Goal: Find specific page/section: Find specific page/section

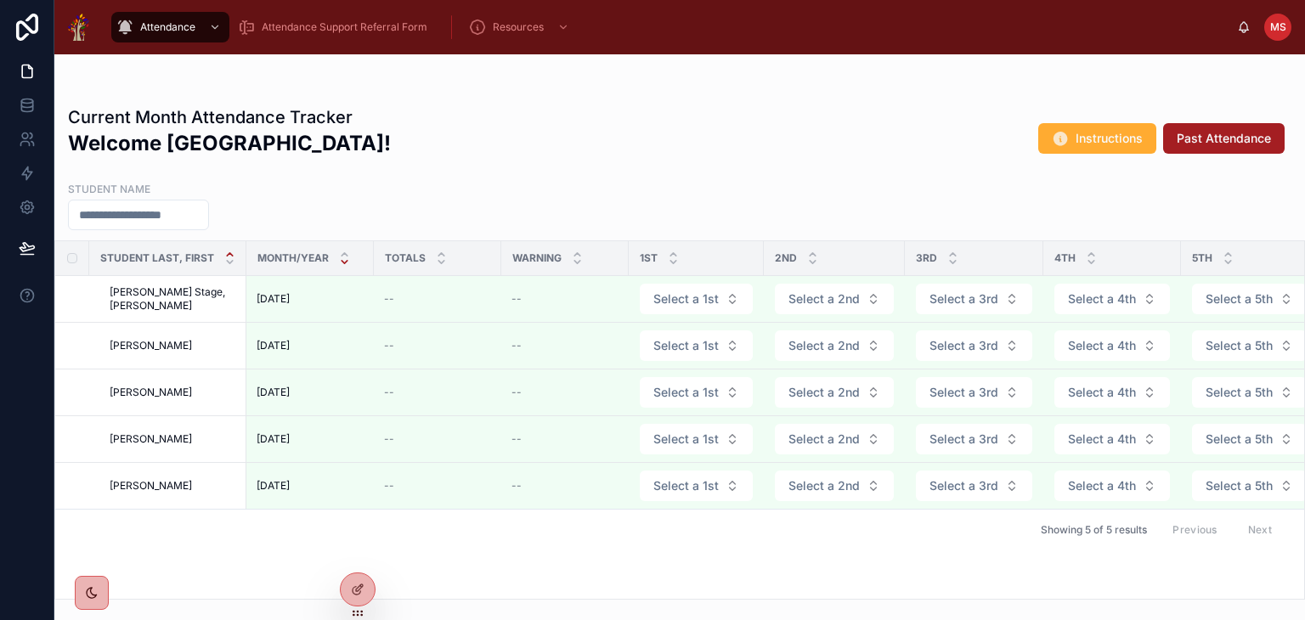
click at [341, 259] on icon at bounding box center [344, 261] width 11 height 11
click at [342, 249] on icon at bounding box center [344, 254] width 11 height 11
click at [342, 262] on icon at bounding box center [344, 261] width 11 height 11
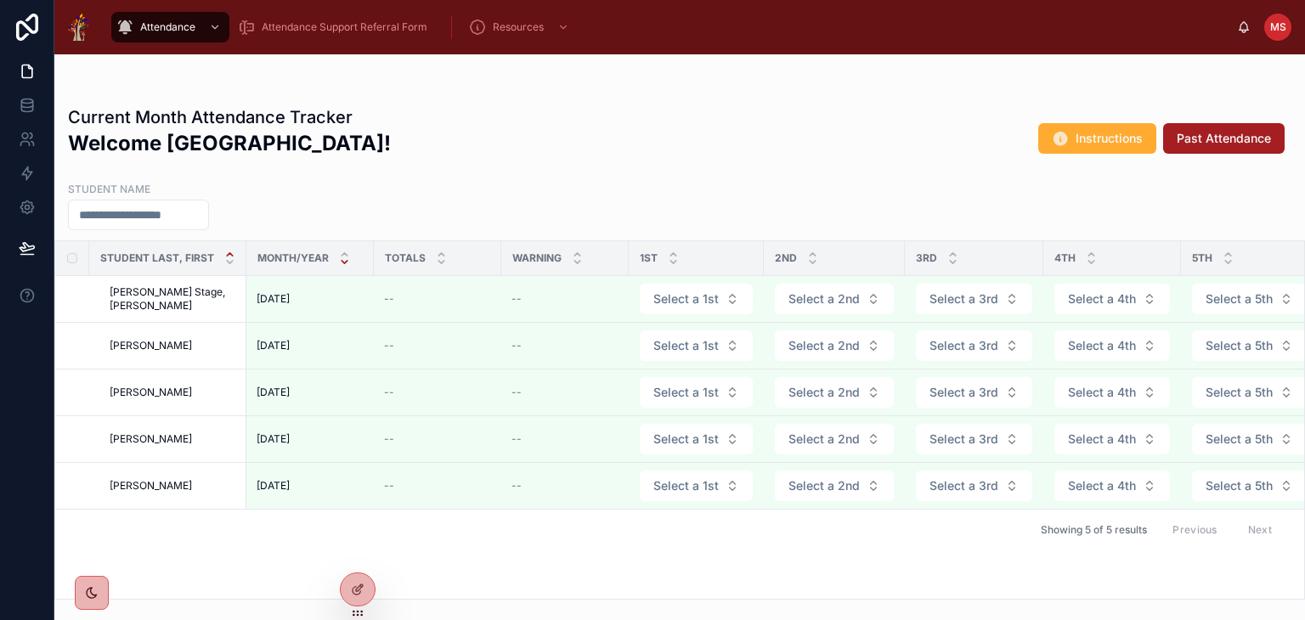
click at [342, 262] on icon at bounding box center [344, 261] width 11 height 11
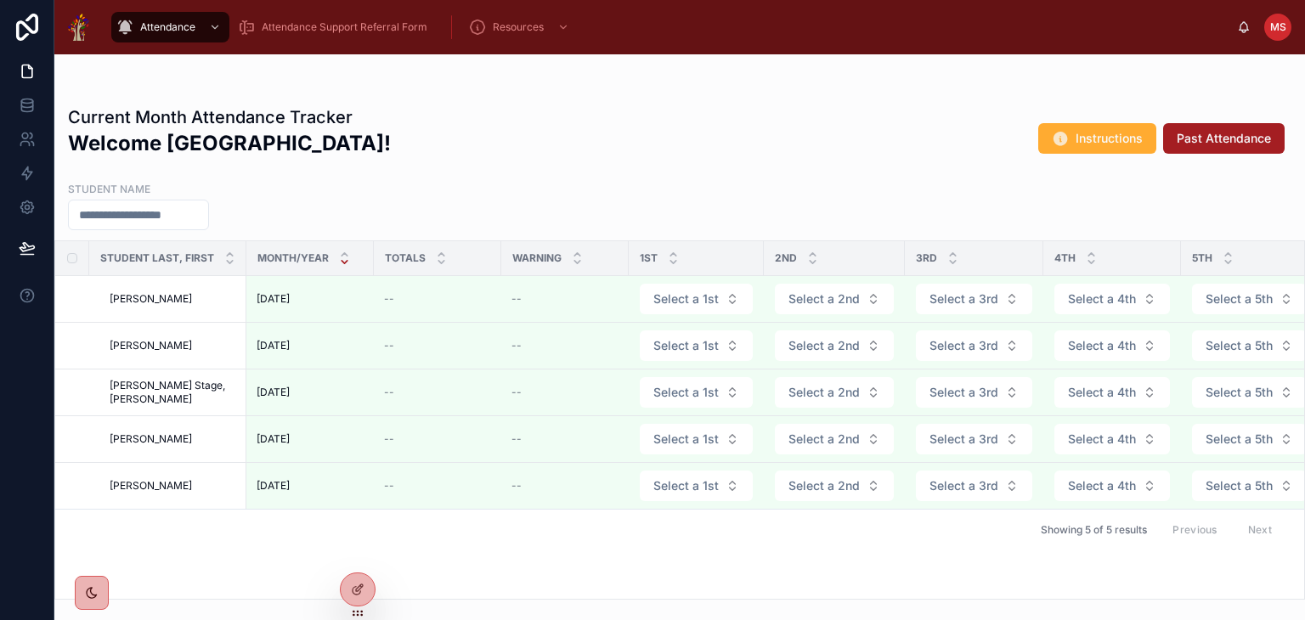
click at [342, 262] on icon at bounding box center [344, 261] width 11 height 11
click at [1194, 144] on span "Past Attendance" at bounding box center [1223, 138] width 94 height 17
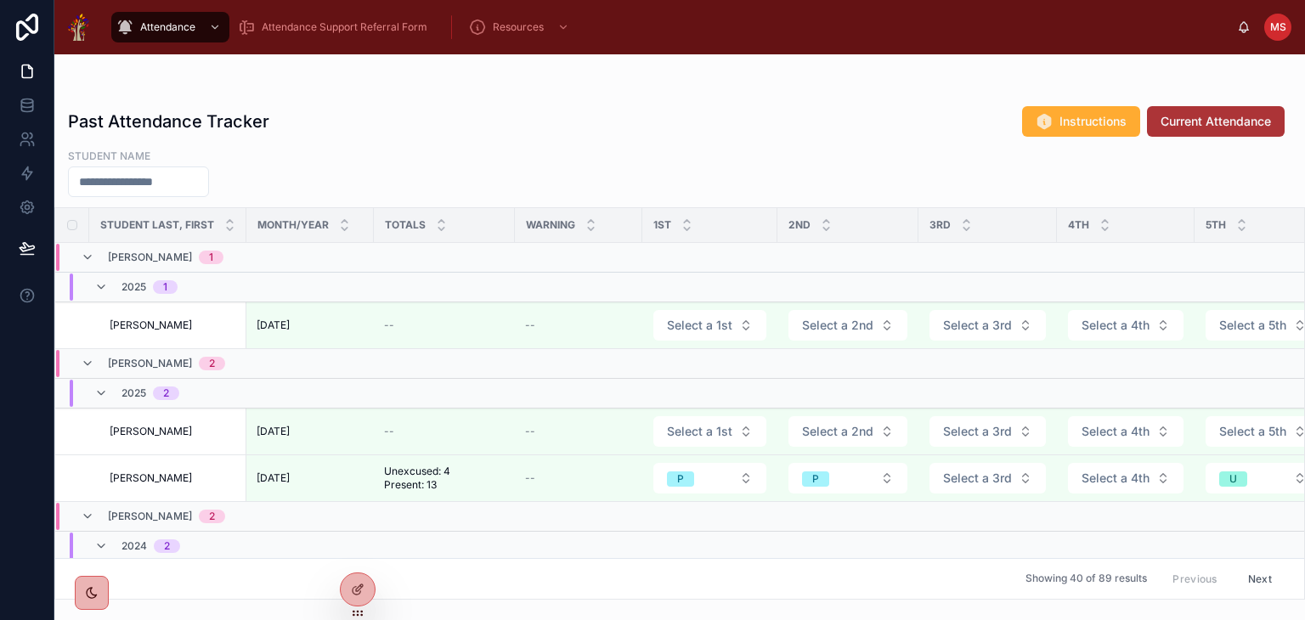
click at [1186, 121] on span "Current Attendance" at bounding box center [1215, 121] width 110 height 17
